Goal: Information Seeking & Learning: Learn about a topic

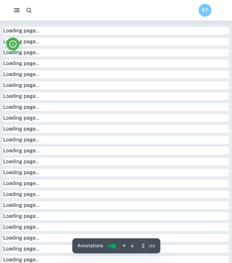
type input "1"
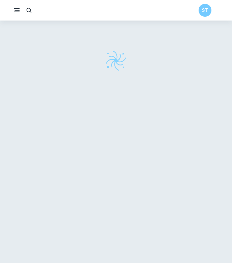
checkbox input "true"
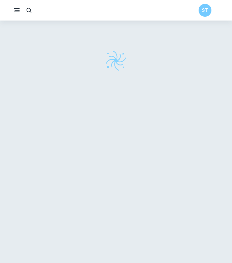
checkbox input "true"
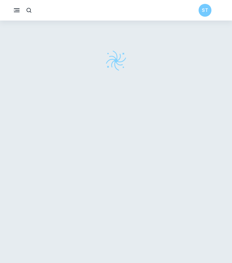
checkbox input "true"
